Goal: Transaction & Acquisition: Purchase product/service

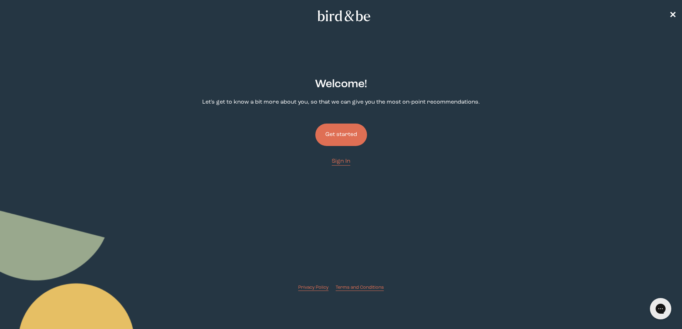
click at [339, 133] on button "Get started" at bounding box center [341, 135] width 52 height 22
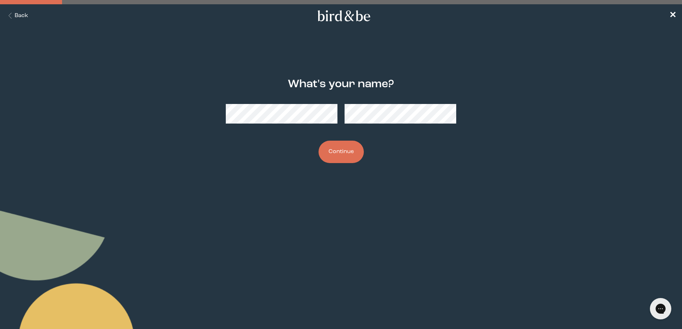
click at [332, 156] on button "Continue" at bounding box center [340, 152] width 45 height 22
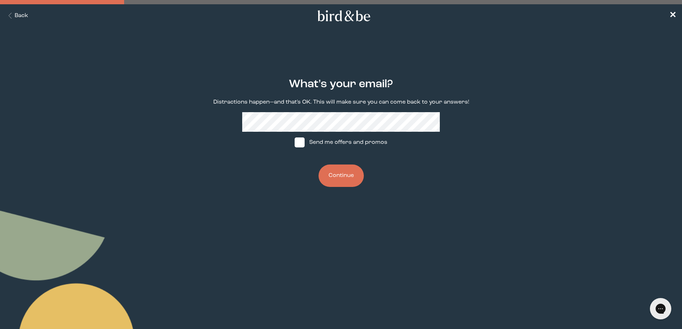
click at [297, 140] on span at bounding box center [299, 143] width 10 height 10
click at [294, 143] on input "Send me offers and promos" at bounding box center [294, 143] width 0 height 0
checkbox input "true"
click at [349, 174] on button "Continue" at bounding box center [340, 176] width 45 height 22
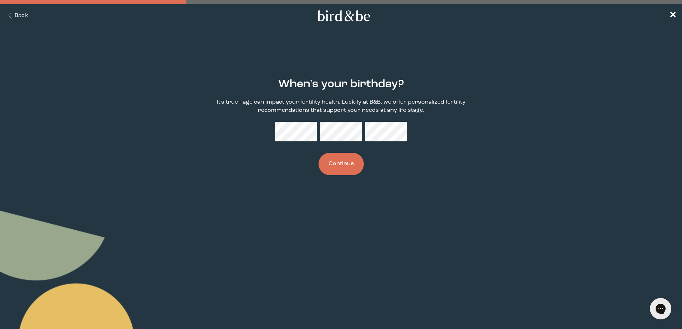
click at [343, 170] on button "Continue" at bounding box center [340, 164] width 45 height 22
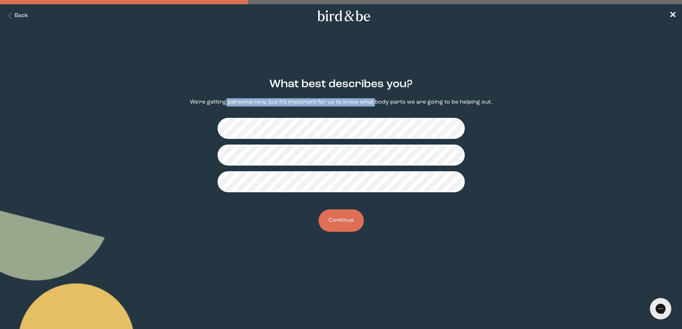
drag, startPoint x: 228, startPoint y: 104, endPoint x: 376, endPoint y: 101, distance: 147.6
click at [376, 101] on p "We're getting personal now, but it's important for us to know what body parts w…" at bounding box center [341, 102] width 302 height 8
drag, startPoint x: 502, startPoint y: 209, endPoint x: 498, endPoint y: 198, distance: 11.7
click at [502, 206] on div "What best describes you? We're getting personal now, but it's important for us …" at bounding box center [340, 155] width 329 height 177
click at [339, 222] on button "Continue" at bounding box center [340, 221] width 45 height 22
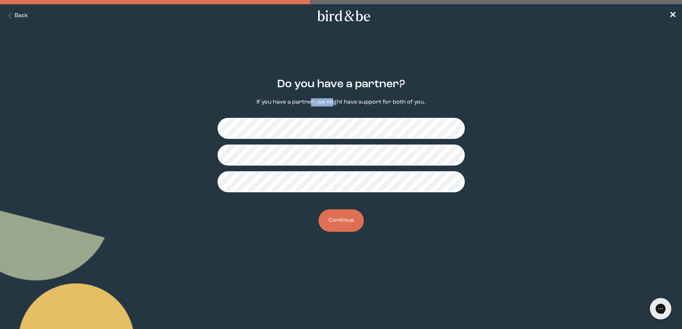
drag, startPoint x: 313, startPoint y: 102, endPoint x: 333, endPoint y: 101, distance: 20.4
click at [333, 101] on p "If you have a partner, we might have support for both of you." at bounding box center [340, 102] width 169 height 8
click at [343, 224] on button "Continue" at bounding box center [340, 221] width 45 height 22
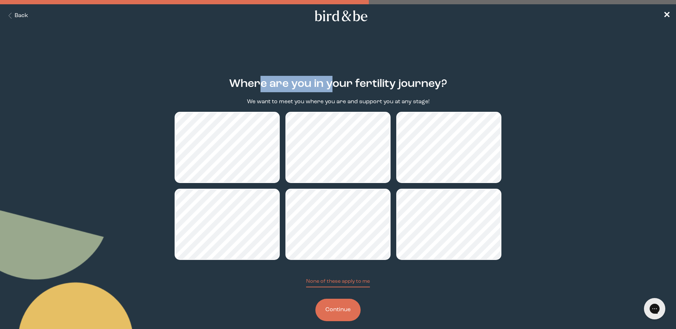
drag, startPoint x: 263, startPoint y: 85, endPoint x: 332, endPoint y: 89, distance: 69.3
click at [332, 89] on h2 "Where are you in your fertility journey?" at bounding box center [338, 84] width 218 height 16
click at [342, 307] on button "Continue" at bounding box center [338, 310] width 45 height 22
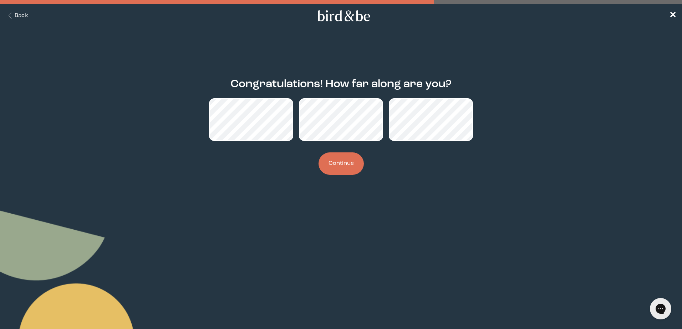
click at [343, 164] on button "Continue" at bounding box center [340, 164] width 45 height 22
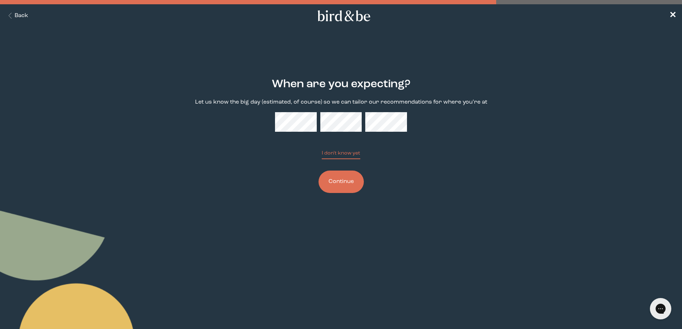
click at [337, 186] on button "Continue" at bounding box center [340, 182] width 45 height 22
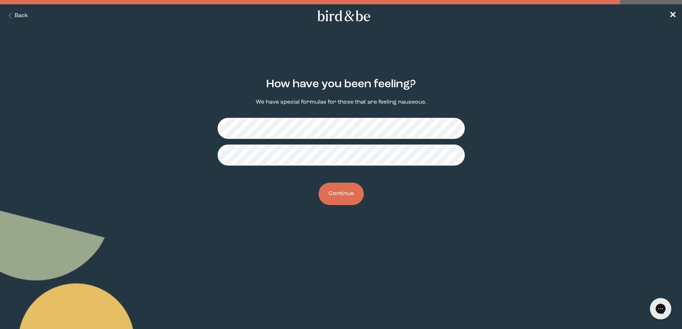
click at [347, 193] on button "Continue" at bounding box center [340, 194] width 45 height 22
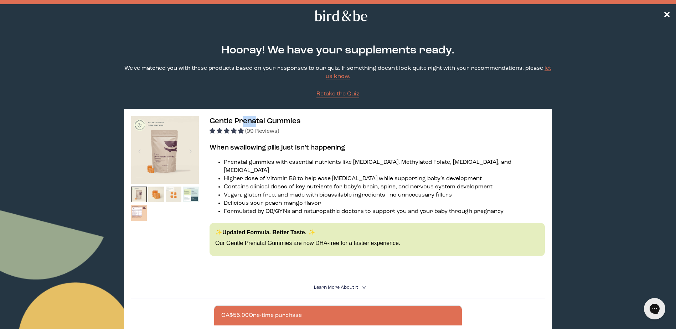
drag, startPoint x: 244, startPoint y: 121, endPoint x: 256, endPoint y: 126, distance: 13.9
click at [256, 126] on h3 "Gentle Prenatal Gummies (99 Reviews)" at bounding box center [378, 125] width 336 height 19
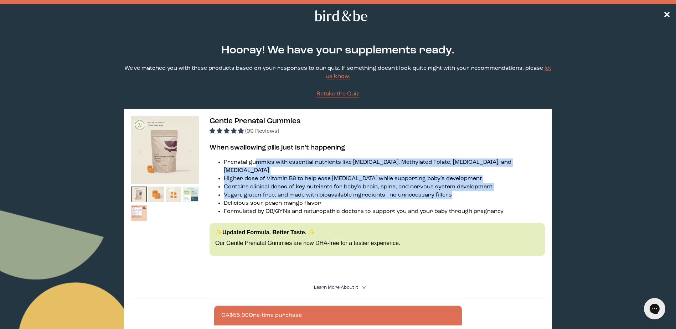
drag, startPoint x: 259, startPoint y: 161, endPoint x: 490, endPoint y: 191, distance: 233.3
click at [491, 191] on ul "Prenatal gummies with essential nutrients like [MEDICAL_DATA], Methylated Folat…" at bounding box center [378, 187] width 336 height 57
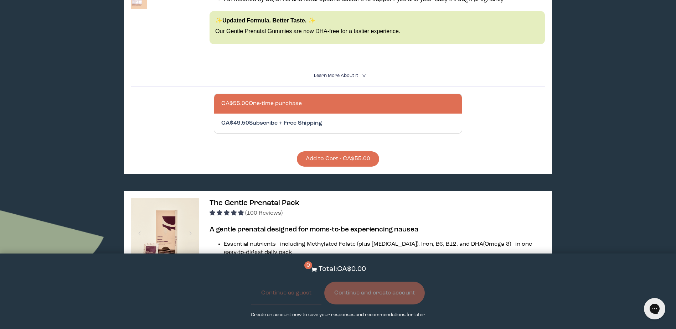
scroll to position [250, 0]
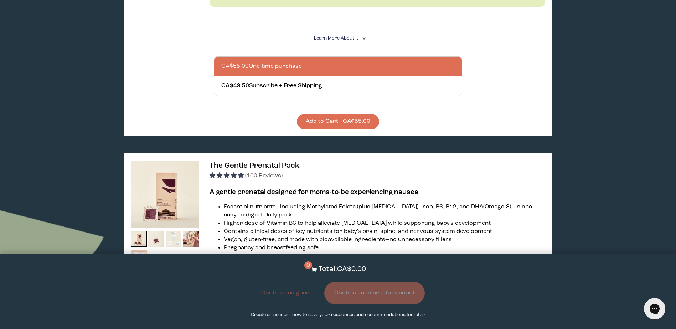
click at [348, 116] on button "Add to Cart - CA$55.00" at bounding box center [338, 121] width 82 height 15
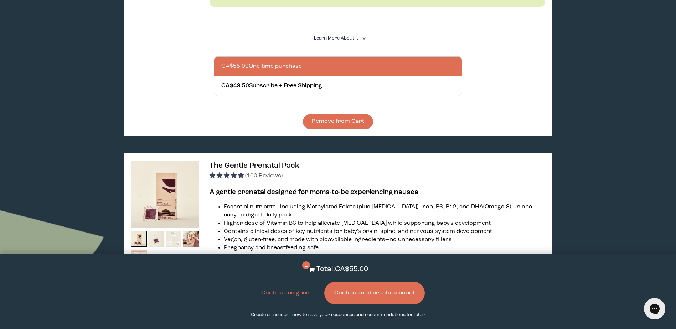
click at [389, 292] on button "Continue and create account" at bounding box center [374, 293] width 101 height 23
